Goal: Find specific page/section: Find specific page/section

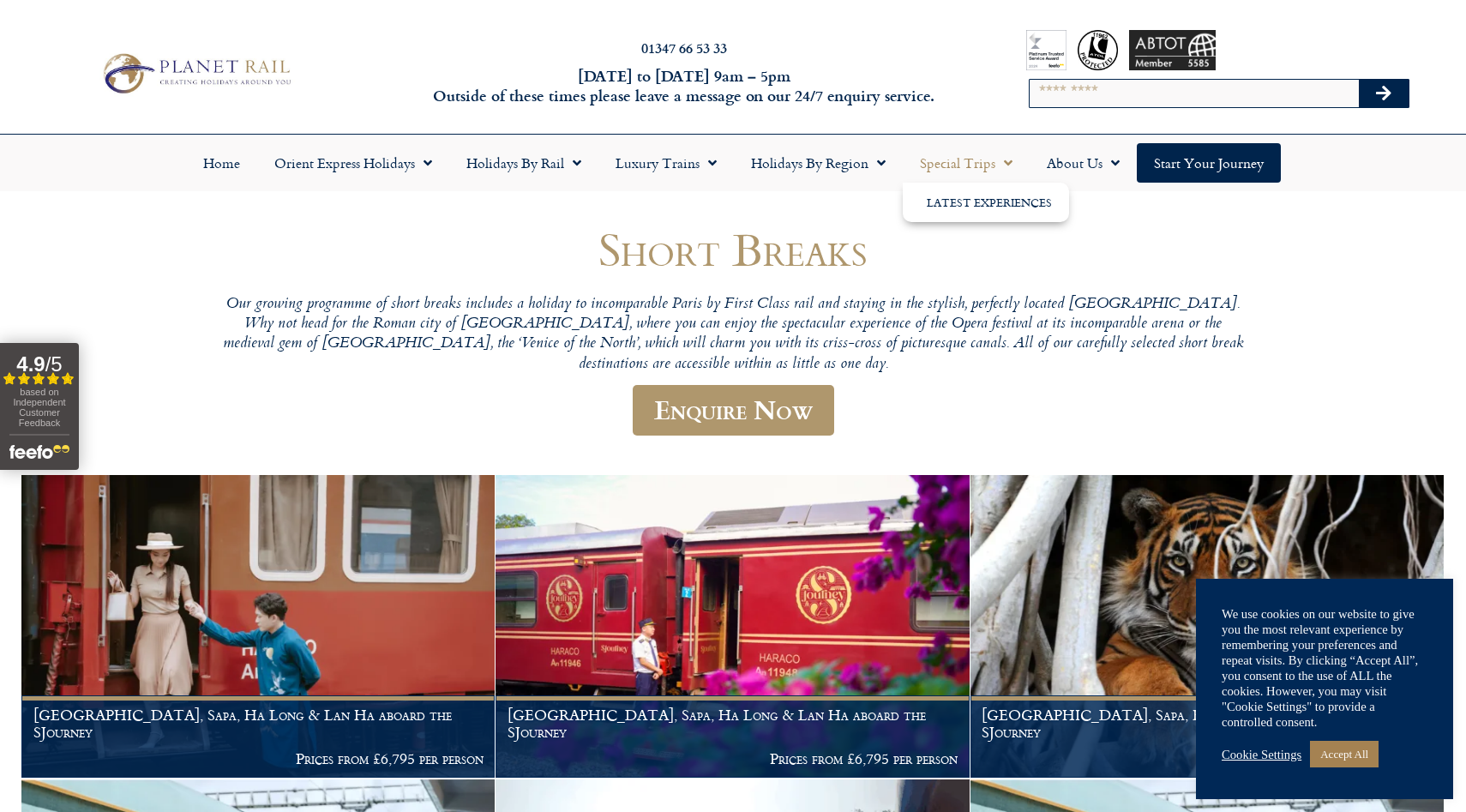
click at [975, 161] on link "Special Trips" at bounding box center [965, 163] width 127 height 40
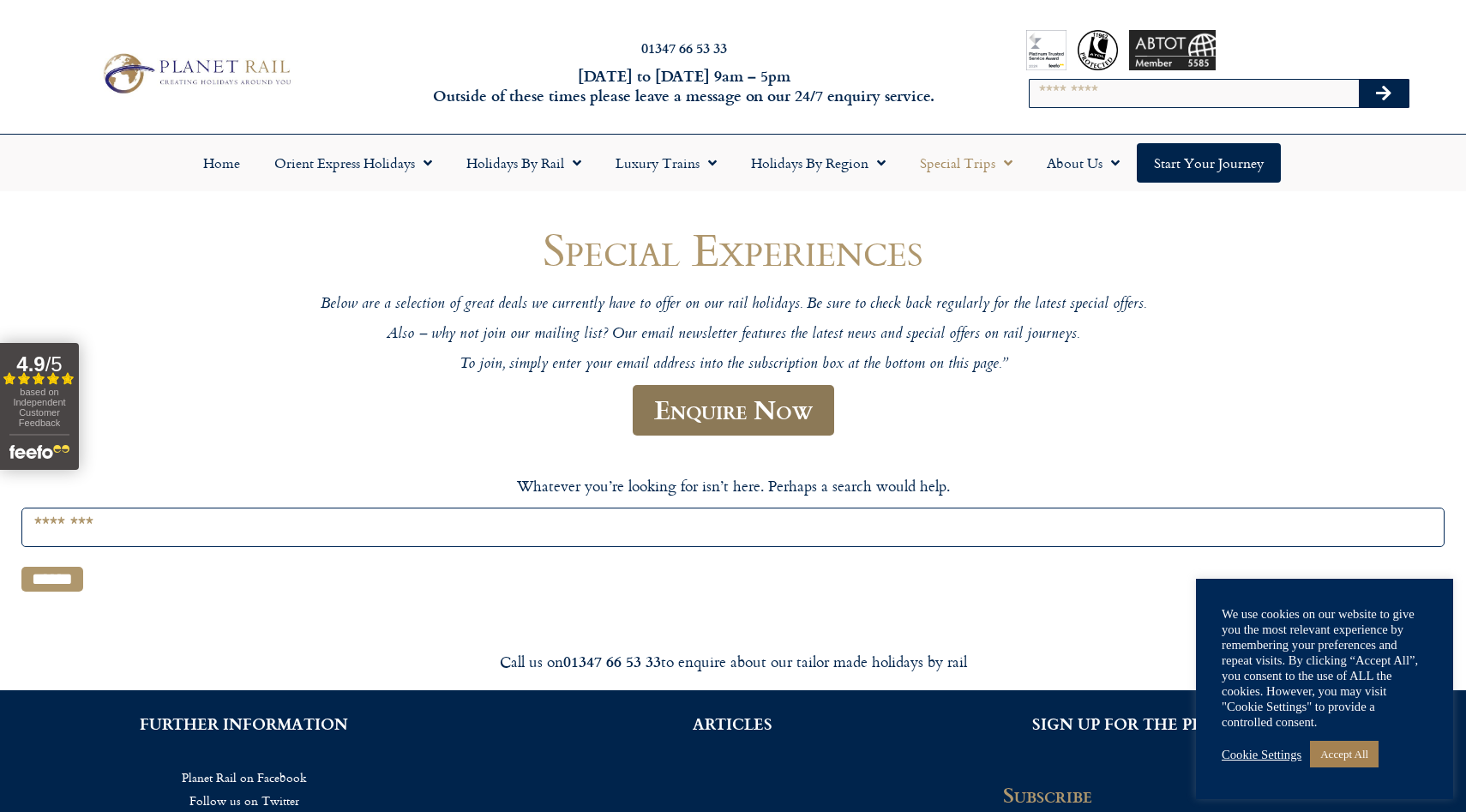
click at [740, 395] on link "Enquire Now" at bounding box center [734, 409] width 202 height 50
